Goal: Information Seeking & Learning: Learn about a topic

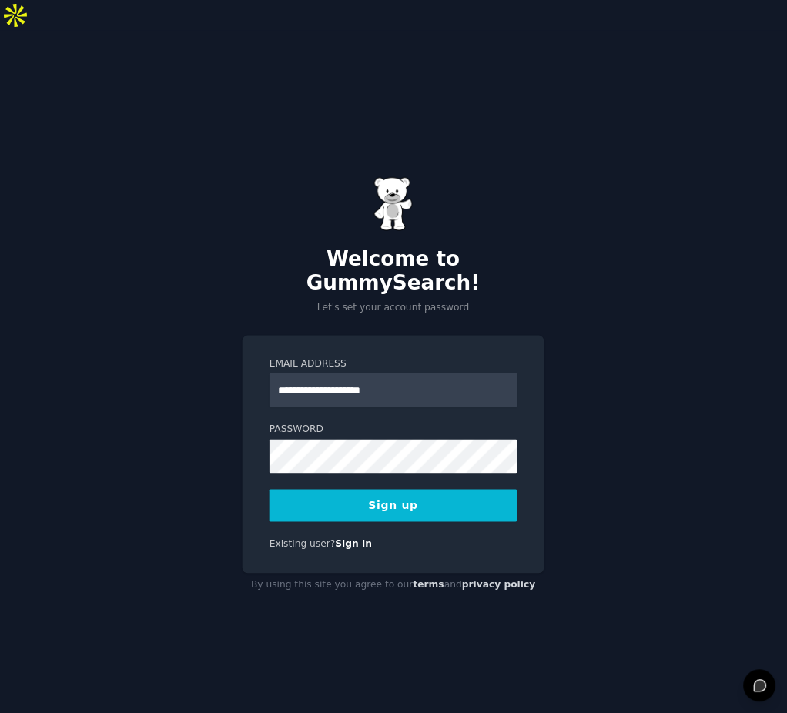
type input "**********"
click at [431, 490] on button "Sign up" at bounding box center [394, 506] width 248 height 32
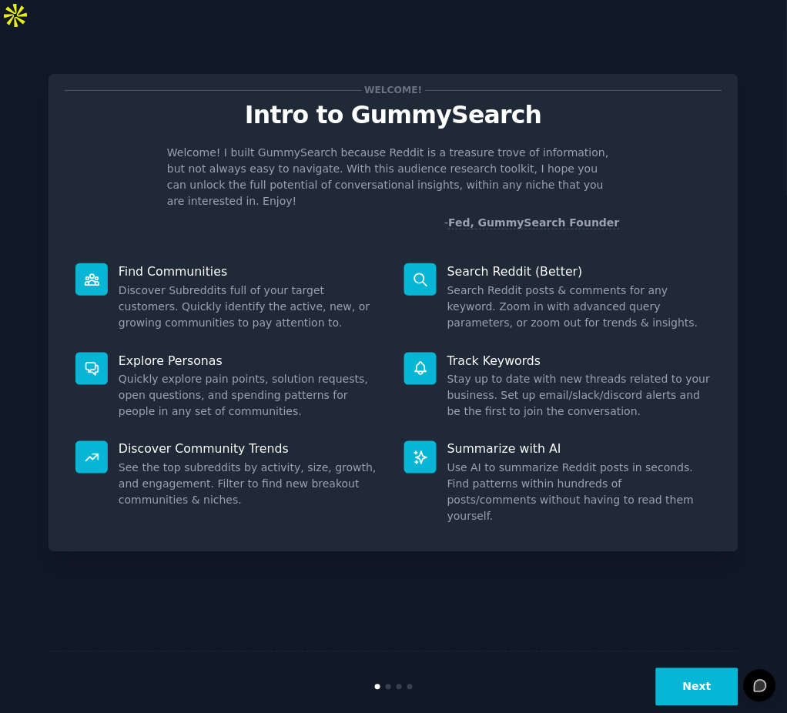
click at [694, 668] on button "Next" at bounding box center [697, 687] width 82 height 38
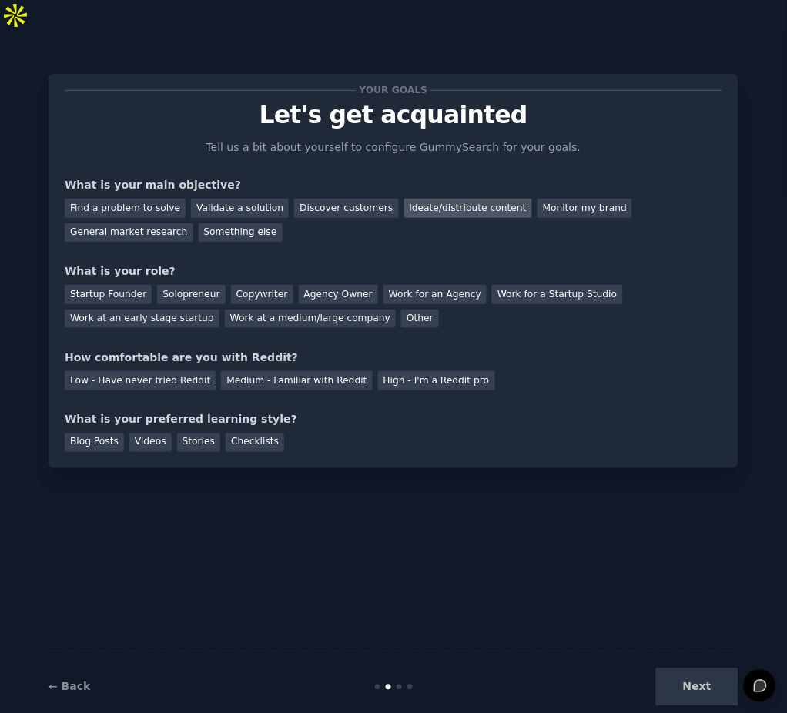
click at [430, 199] on div "Ideate/distribute content" at bounding box center [468, 208] width 128 height 19
click at [133, 199] on div "Find a problem to solve" at bounding box center [125, 208] width 121 height 19
click at [408, 199] on div "Ideate/distribute content" at bounding box center [468, 208] width 128 height 19
click at [405, 221] on div "Your goals Let's get acquainted Tell us a bit about yourself to configure Gummy…" at bounding box center [394, 271] width 658 height 362
click at [401, 310] on div "Other" at bounding box center [420, 319] width 38 height 19
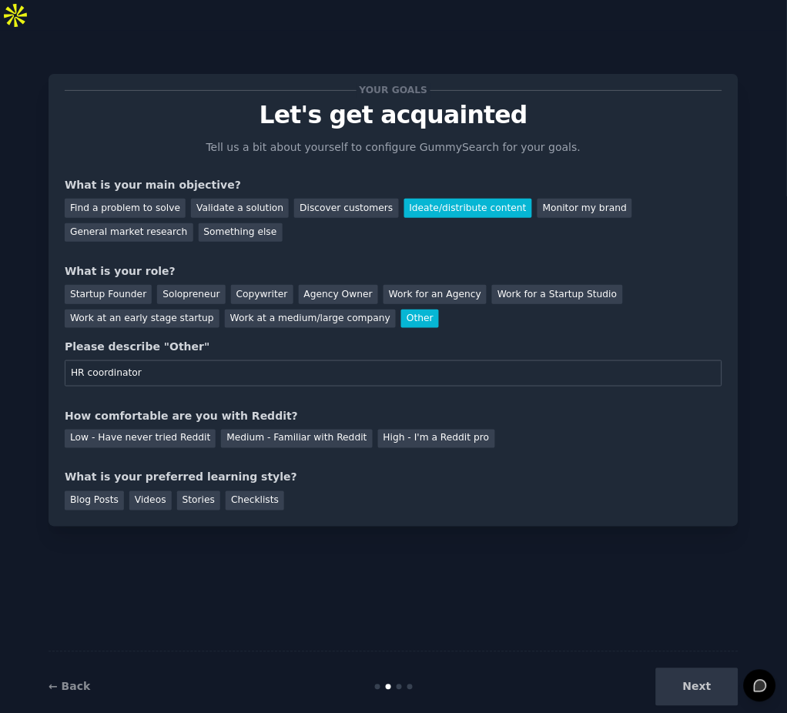
type input "HR coordinator"
click at [397, 541] on div "Your goals Let's get acquainted Tell us a bit about yourself to configure Gummy…" at bounding box center [394, 387] width 690 height 670
click at [183, 430] on div "Low - Have never tried Reddit" at bounding box center [140, 439] width 151 height 19
click at [272, 430] on div "Medium - Familiar with Reddit" at bounding box center [296, 439] width 151 height 19
click at [336, 541] on div "Your goals Let's get acquainted Tell us a bit about yourself to configure Gummy…" at bounding box center [394, 387] width 690 height 670
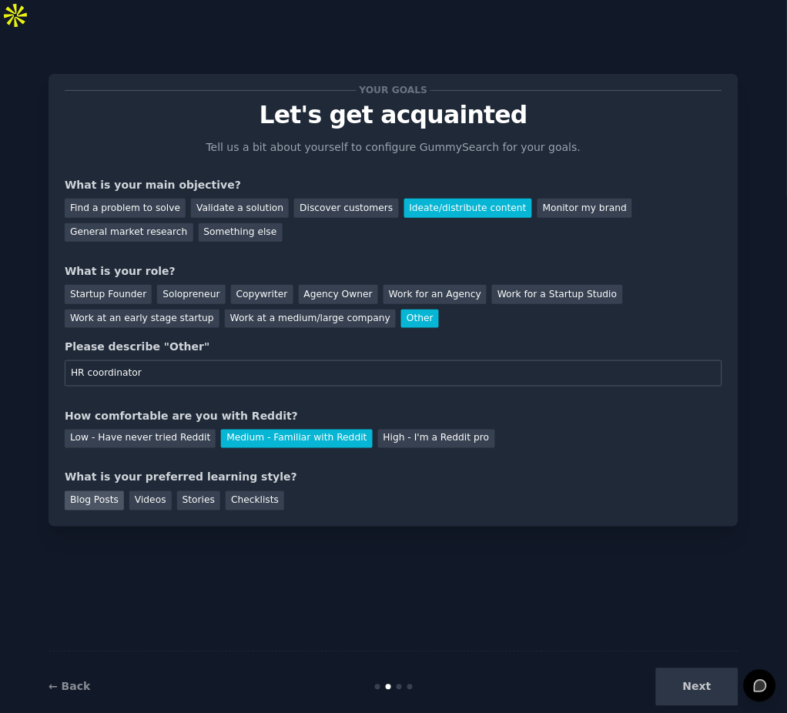
click at [102, 491] on div "Blog Posts" at bounding box center [94, 500] width 59 height 19
click at [260, 519] on div "Your goals Let's get acquainted Tell us a bit about yourself to configure Gummy…" at bounding box center [394, 387] width 690 height 670
click at [717, 668] on button "Next" at bounding box center [697, 687] width 82 height 38
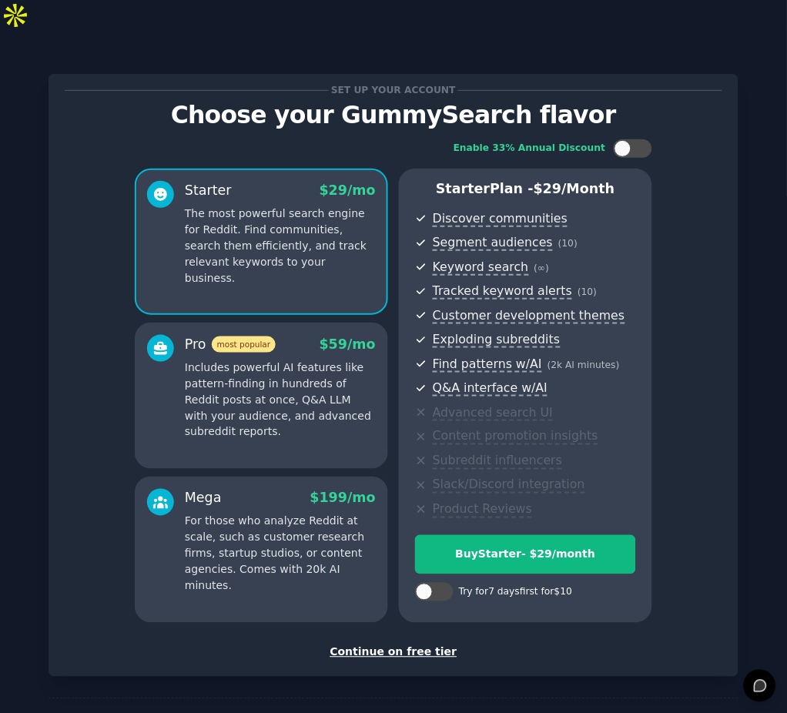
click at [430, 645] on div "Continue on free tier" at bounding box center [394, 653] width 658 height 16
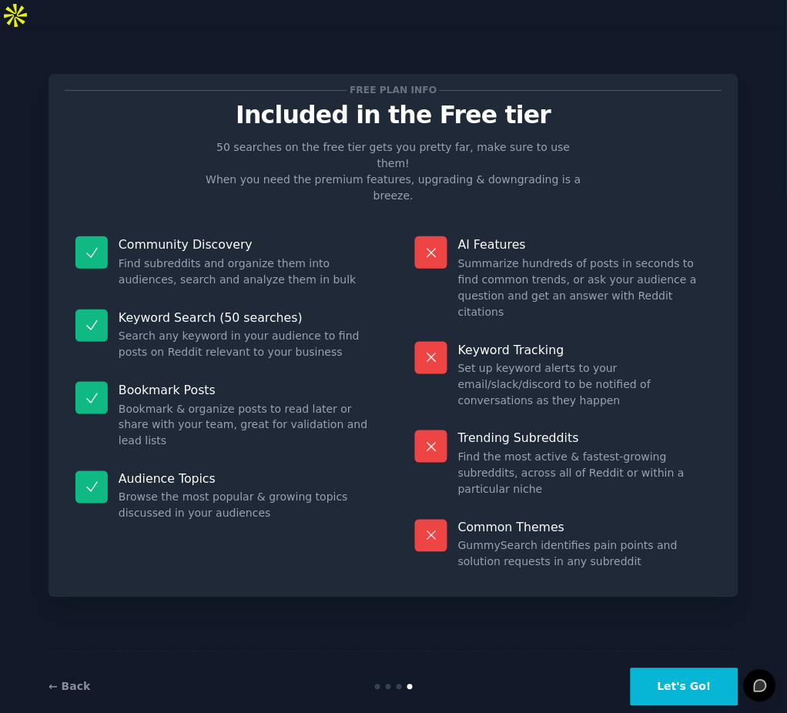
click at [681, 668] on button "Let's Go!" at bounding box center [685, 687] width 108 height 38
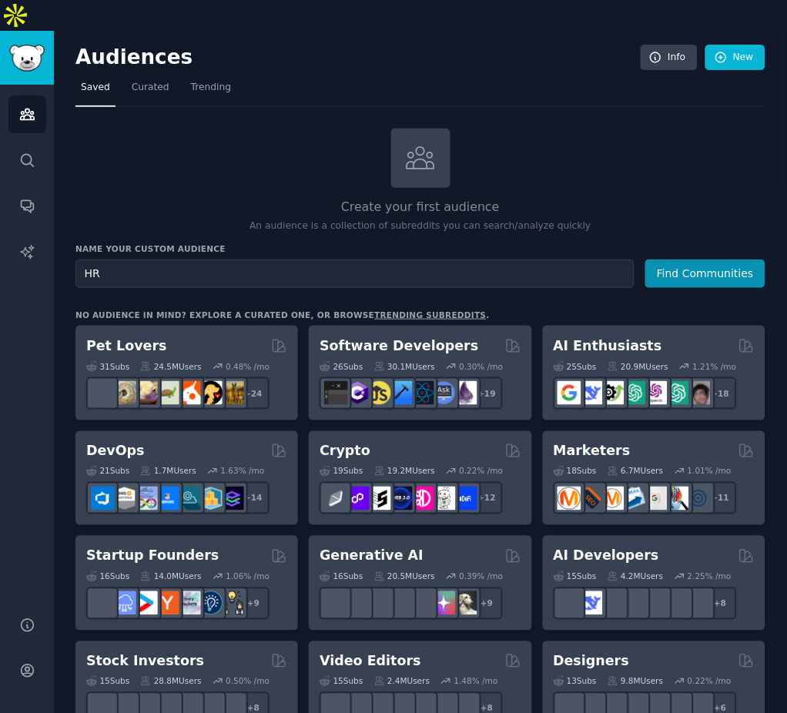
type input "HR"
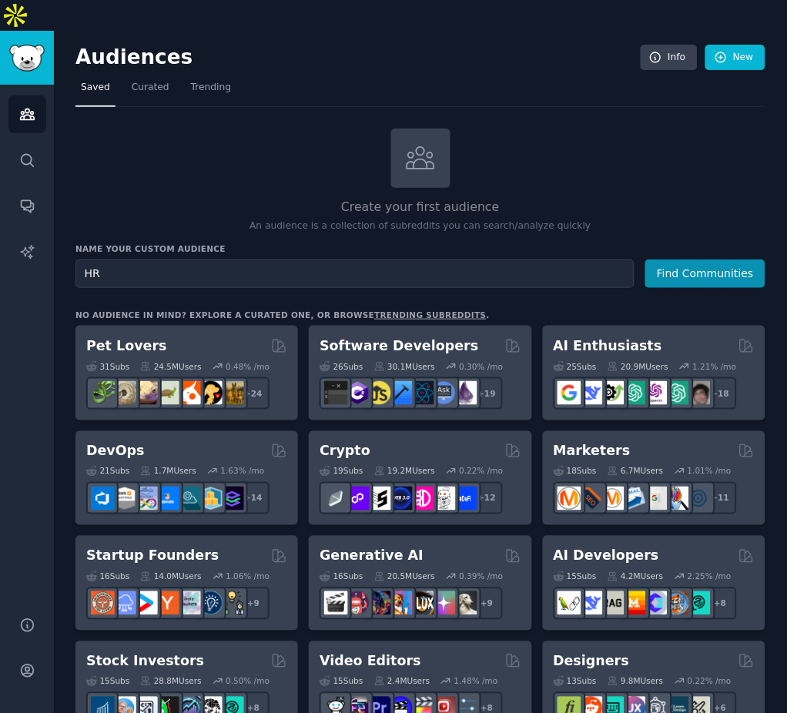
click at [645, 260] on button "Find Communities" at bounding box center [705, 274] width 120 height 28
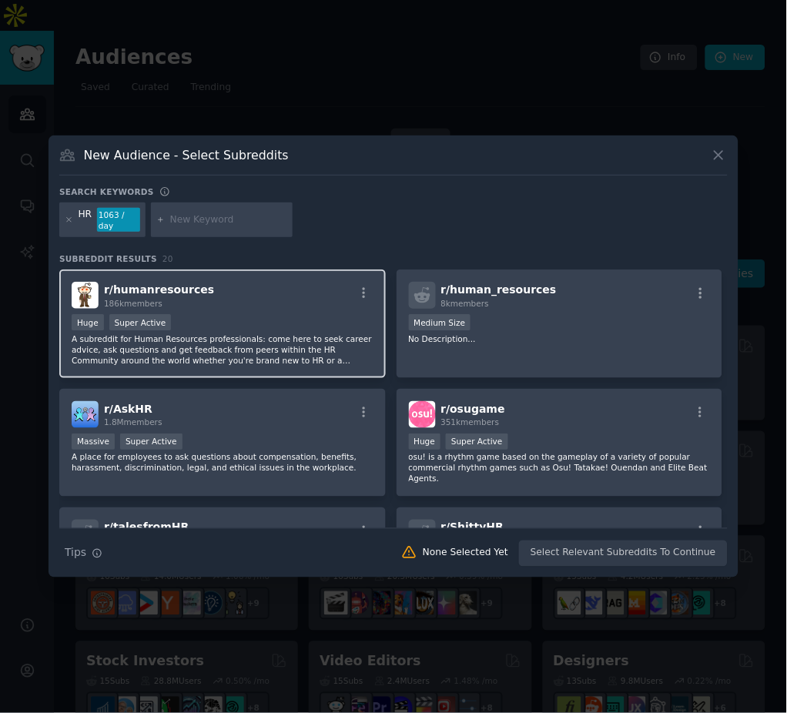
click at [293, 343] on p "A subreddit for Human Resources professionals: come here to seek career advice,…" at bounding box center [223, 349] width 302 height 32
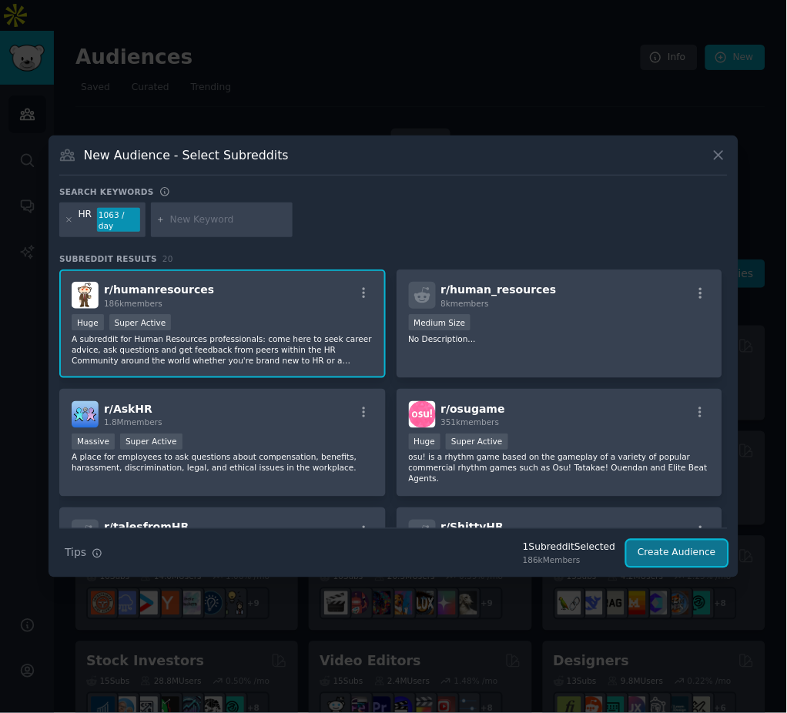
click at [655, 544] on button "Create Audience" at bounding box center [678, 554] width 102 height 26
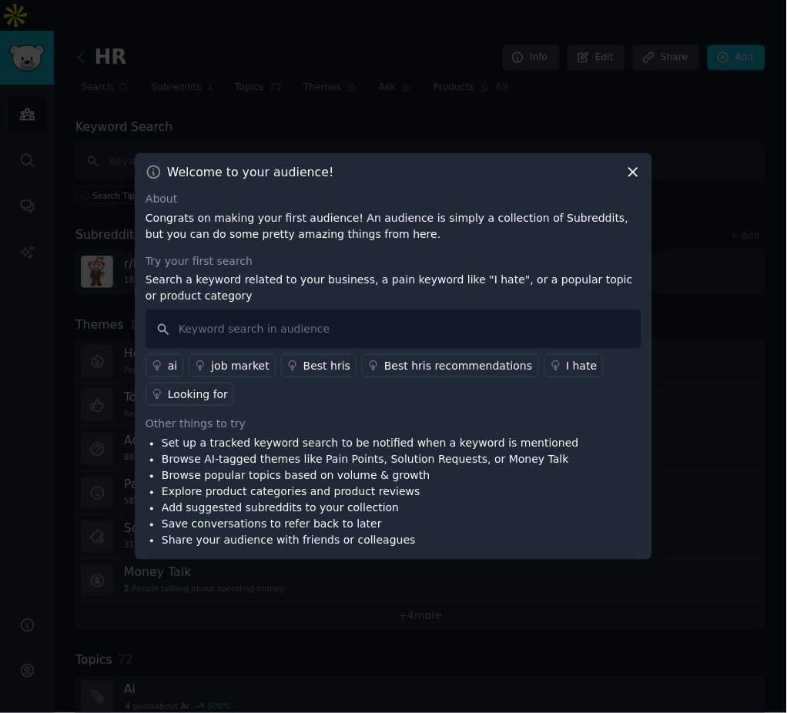
click at [637, 173] on icon at bounding box center [633, 172] width 16 height 16
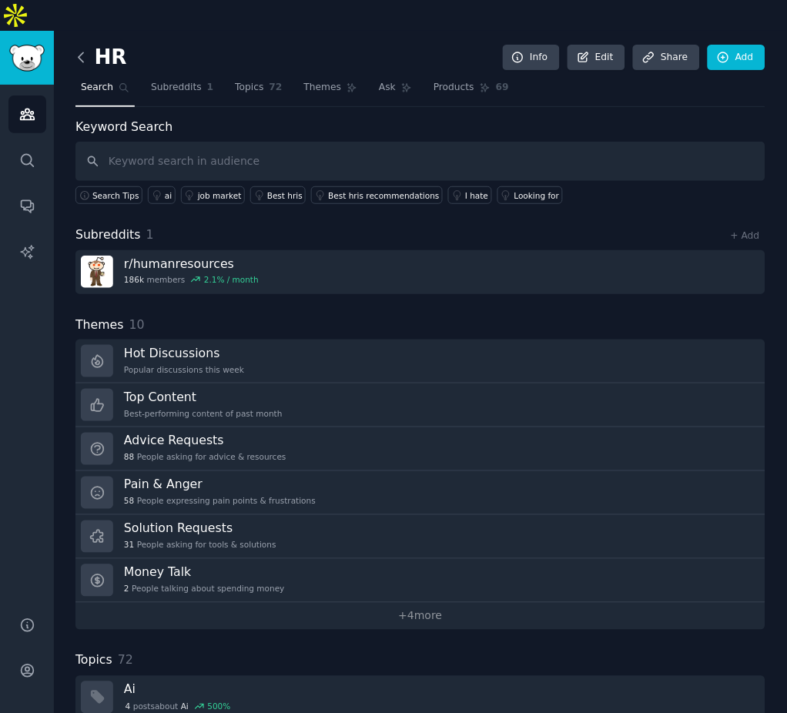
click at [81, 49] on icon at bounding box center [81, 57] width 16 height 16
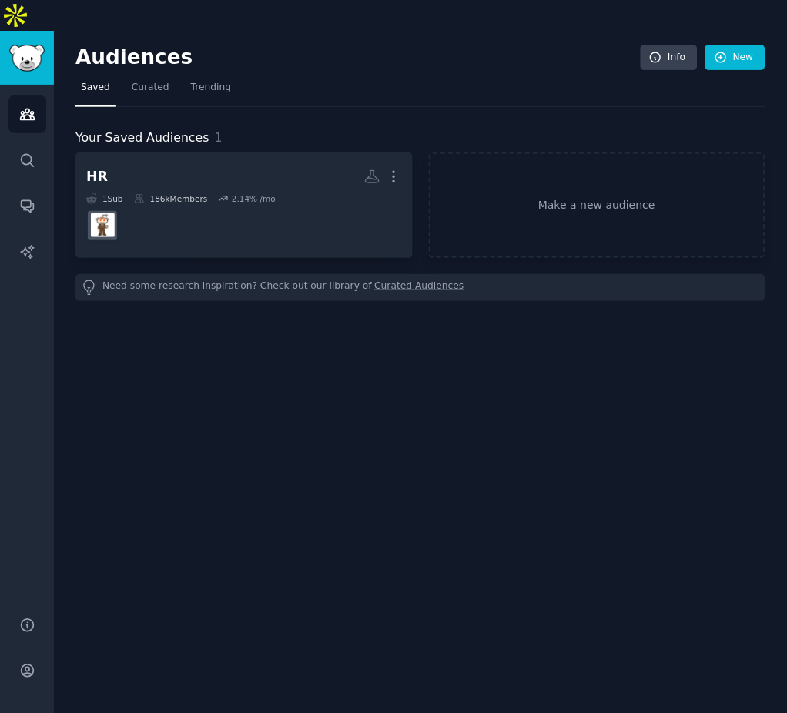
click at [315, 417] on div "Audiences Info New Saved Curated Trending Your Saved Audiences 1 HR More 1 Sub …" at bounding box center [420, 387] width 733 height 713
click at [142, 516] on div "Audiences Info New Saved Curated Trending Your Saved Audiences 1 HR More 1 Sub …" at bounding box center [420, 387] width 733 height 713
click at [19, 152] on icon "Sidebar" at bounding box center [27, 160] width 16 height 16
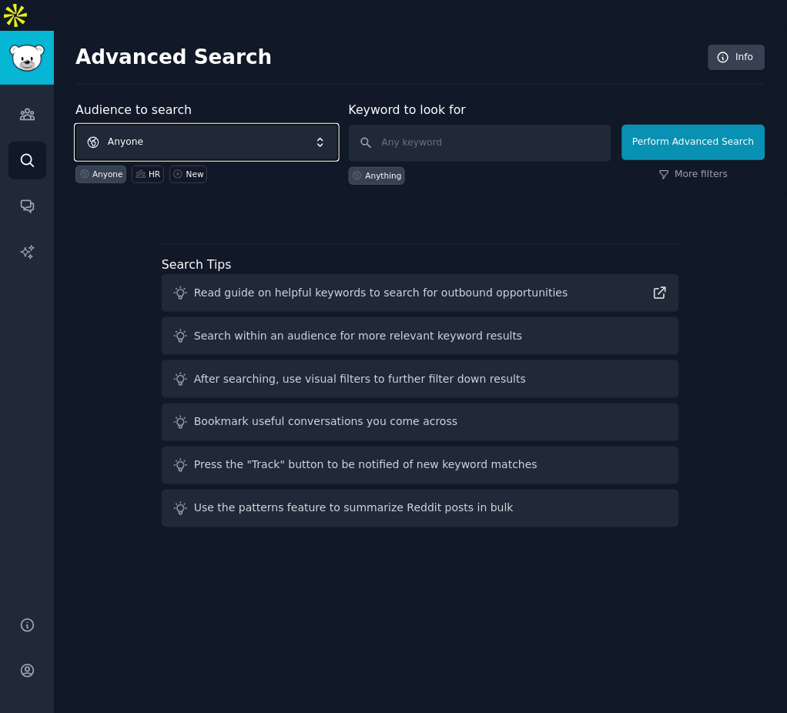
click at [240, 125] on span "Anyone" at bounding box center [206, 142] width 263 height 35
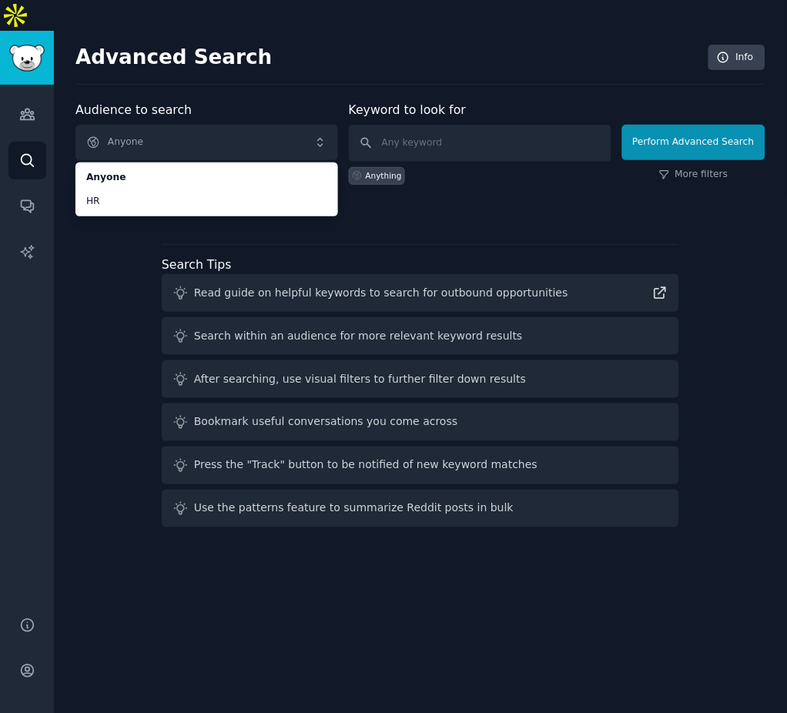
click at [120, 357] on div "Audience to search Anyone Anyone HR Anyone HR New Keyword to look for Anything …" at bounding box center [420, 317] width 690 height 433
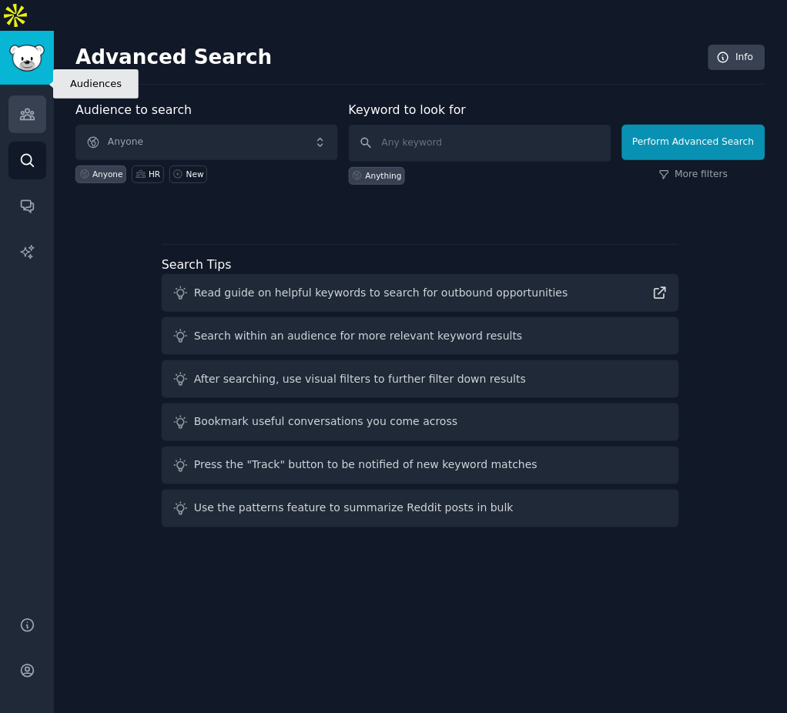
click at [28, 109] on icon "Sidebar" at bounding box center [27, 114] width 14 height 11
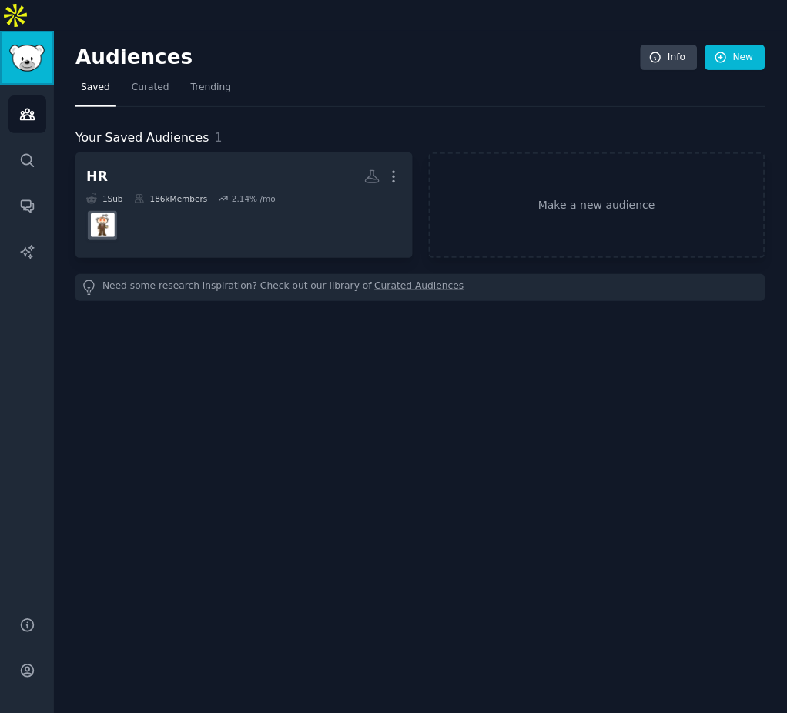
click at [18, 45] on img "Sidebar" at bounding box center [26, 58] width 35 height 27
click at [35, 45] on img "Sidebar" at bounding box center [26, 58] width 35 height 27
click at [158, 45] on h2 "Audiences" at bounding box center [357, 57] width 565 height 25
click at [151, 81] on span "Curated" at bounding box center [151, 88] width 38 height 14
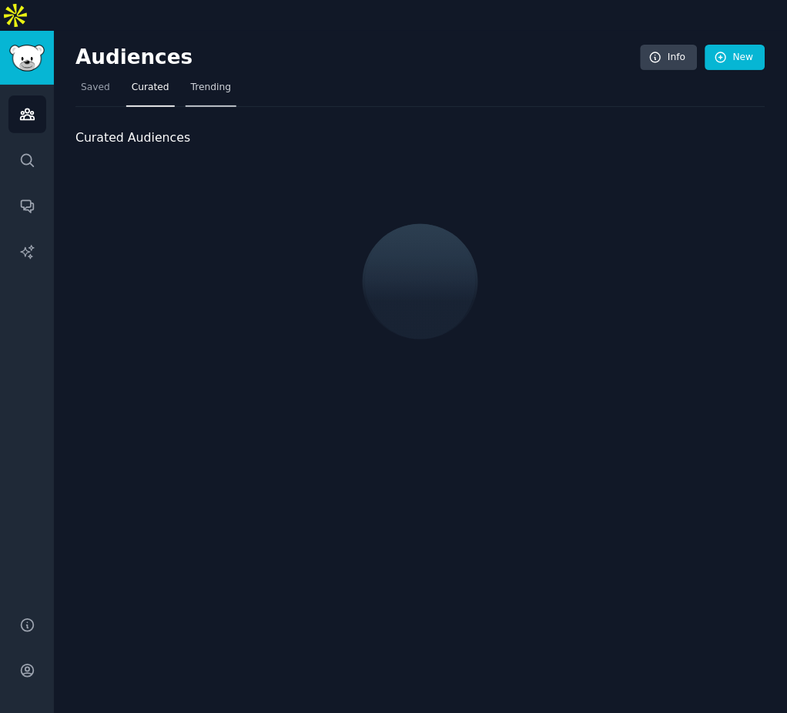
click at [197, 81] on span "Trending" at bounding box center [211, 88] width 40 height 14
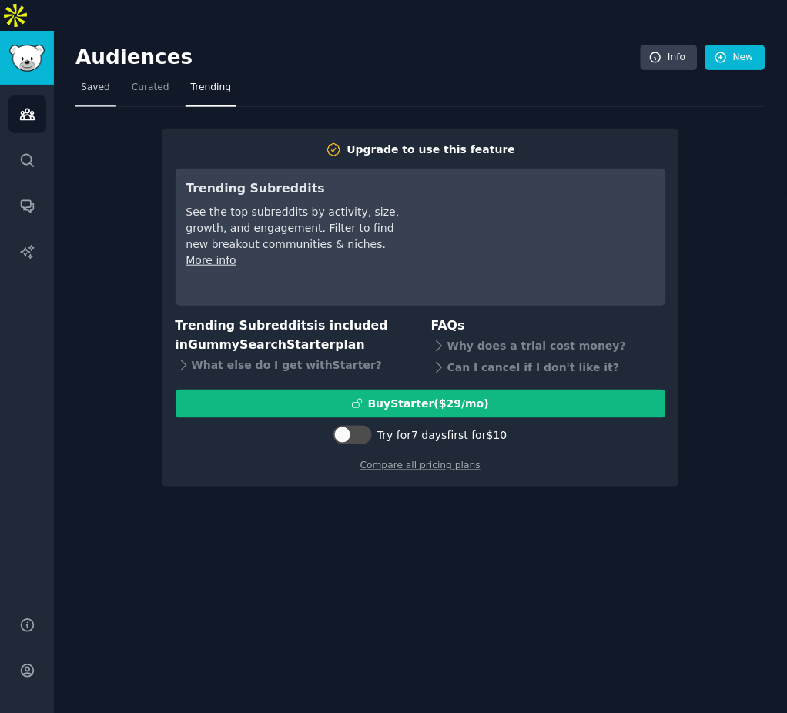
click at [105, 81] on span "Saved" at bounding box center [95, 88] width 29 height 14
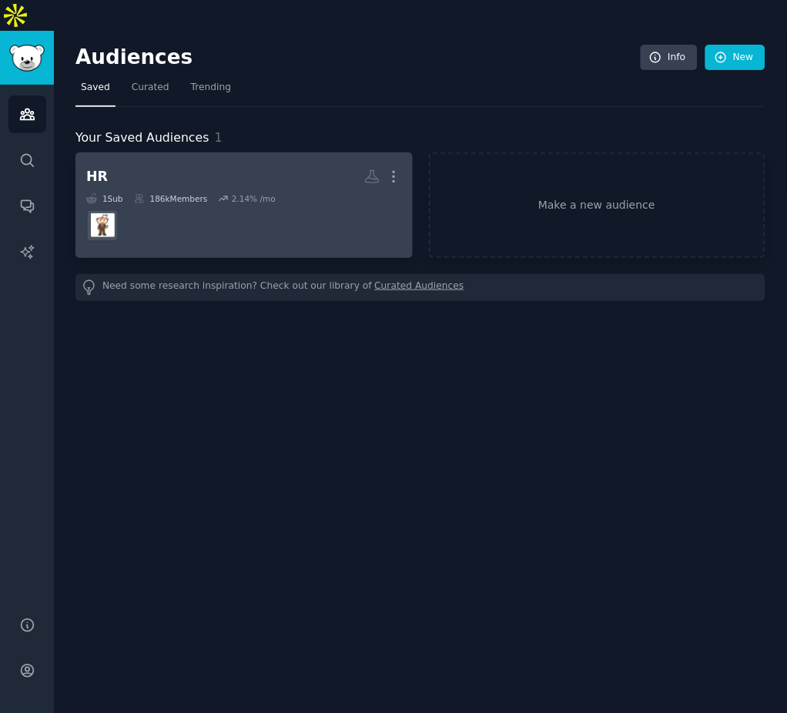
click at [149, 163] on h2 "HR More" at bounding box center [244, 176] width 316 height 27
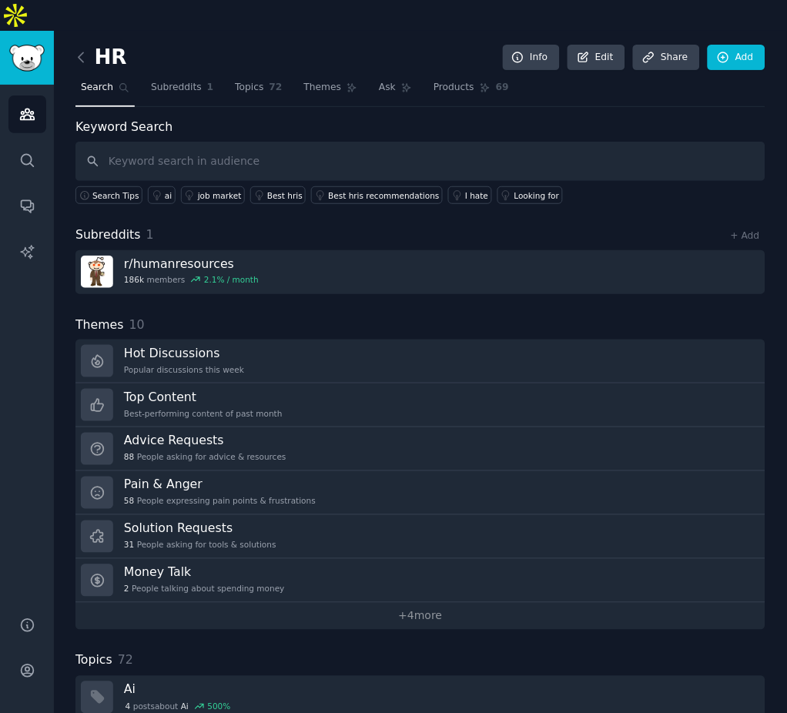
click at [376, 279] on div "Subreddits 1 + Add r/ humanresources 186k members 2.1 % / month Themes 10 Hot D…" at bounding box center [420, 596] width 690 height 741
click at [387, 280] on div "Subreddits 1 + Add r/ humanresources 186k members 2.1 % / month Themes 10 Hot D…" at bounding box center [420, 596] width 690 height 741
click at [310, 81] on span "Themes" at bounding box center [323, 88] width 38 height 14
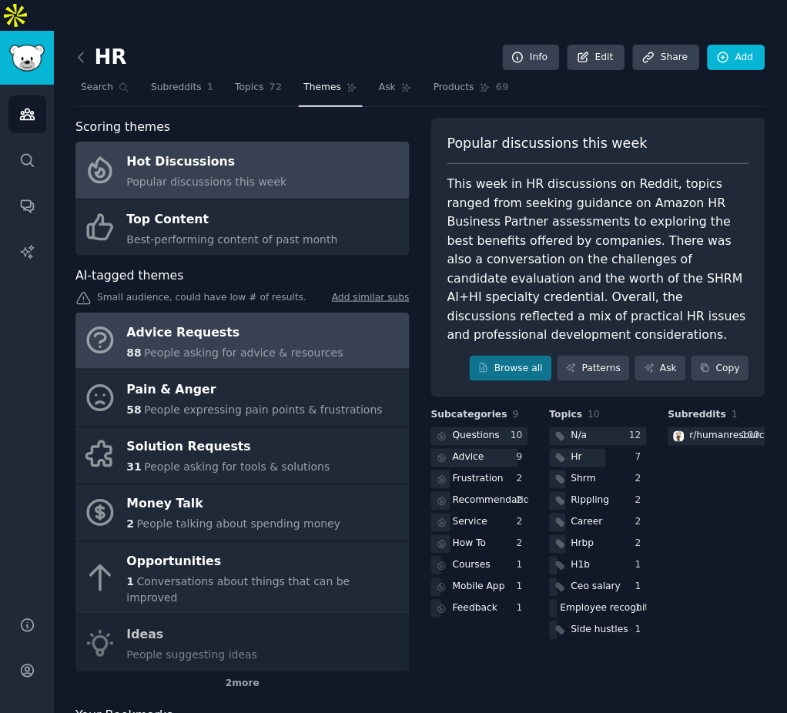
click at [243, 347] on span "People asking for advice & resources" at bounding box center [243, 353] width 199 height 12
